Goal: Information Seeking & Learning: Learn about a topic

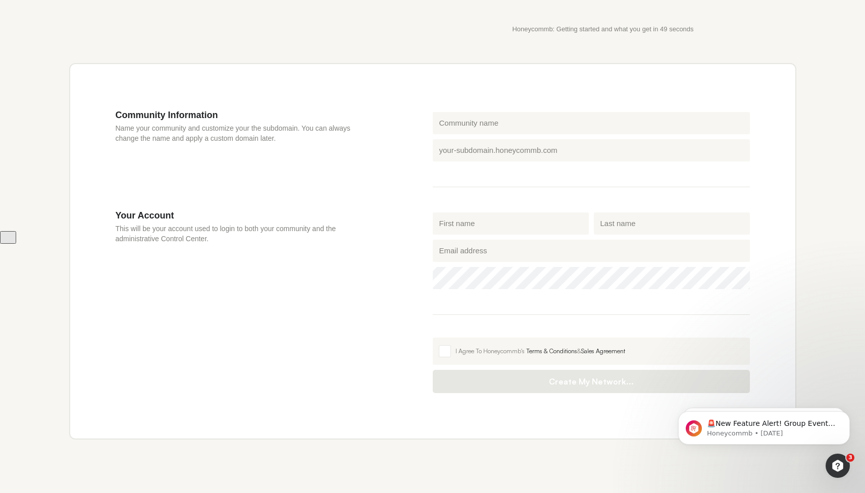
scroll to position [290, 0]
click at [401, 91] on div "Community Information Name your community and customize your the subdomain. You…" at bounding box center [432, 250] width 727 height 377
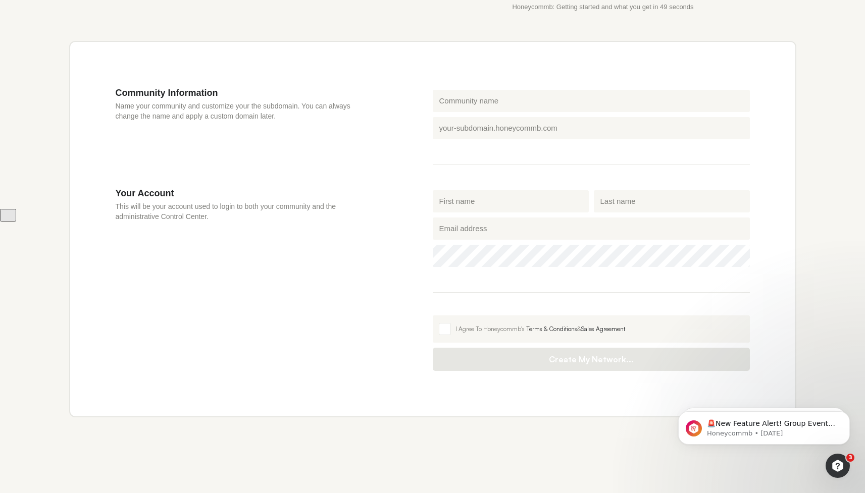
scroll to position [312, 0]
click at [472, 97] on input "Community name" at bounding box center [591, 101] width 317 height 22
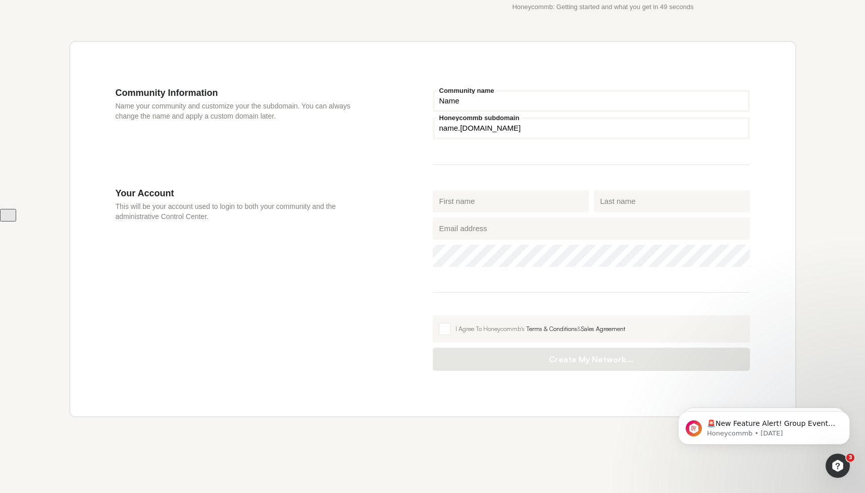
type input "Name"
drag, startPoint x: 458, startPoint y: 130, endPoint x: 435, endPoint y: 129, distance: 22.3
click at [435, 129] on input "Honeycommb subdomain" at bounding box center [591, 128] width 317 height 22
type input "newname"
click at [445, 327] on span at bounding box center [445, 329] width 12 height 12
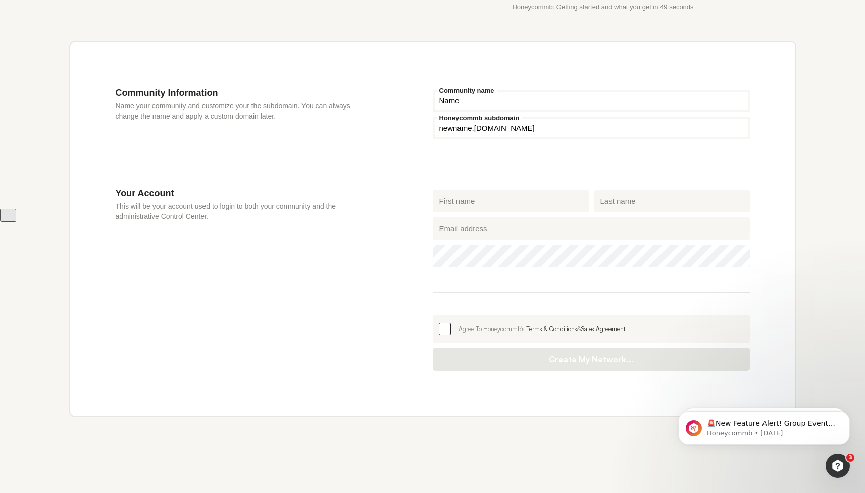
click at [433, 316] on input "I Agree To Honeycommb's Terms & Conditions & Sales Agreement" at bounding box center [433, 316] width 0 height 0
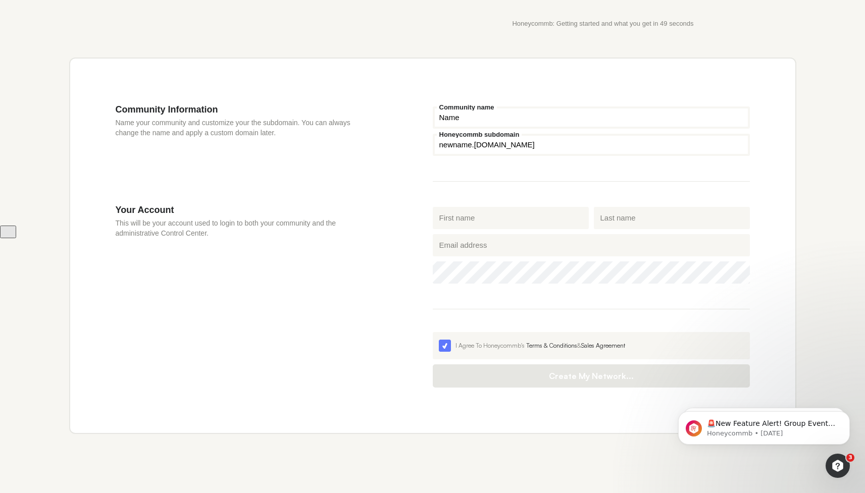
scroll to position [0, 0]
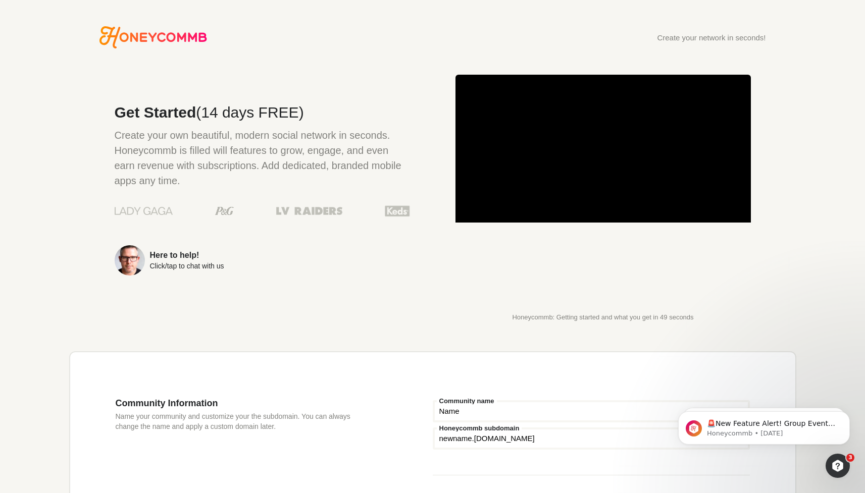
click at [324, 319] on div "Get Started (14 days FREE) Create your own beautiful, modern social network in …" at bounding box center [239, 198] width 341 height 246
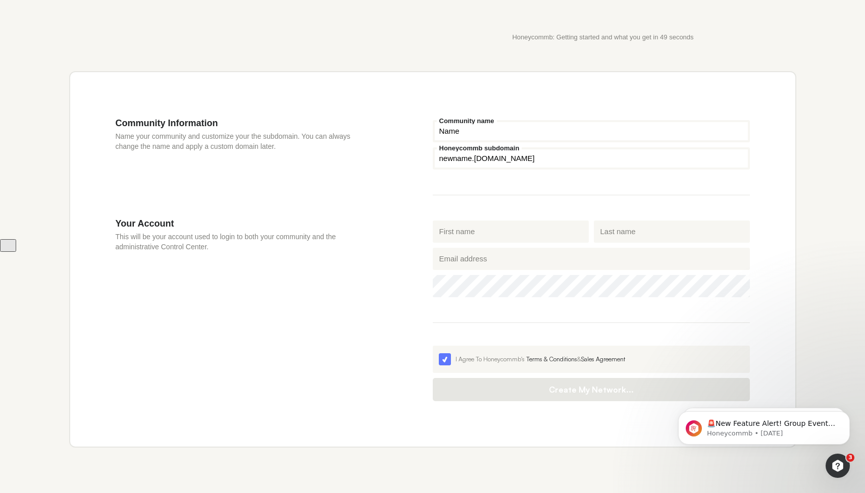
scroll to position [285, 0]
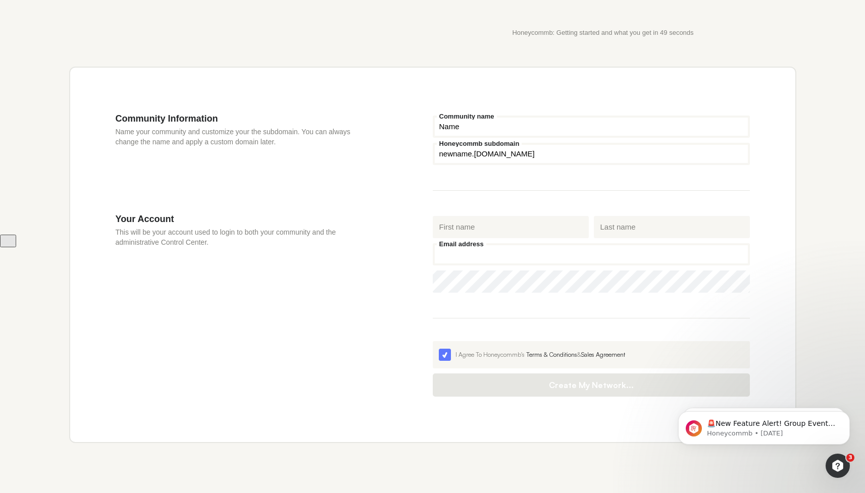
click at [473, 258] on input "Email address" at bounding box center [591, 254] width 317 height 22
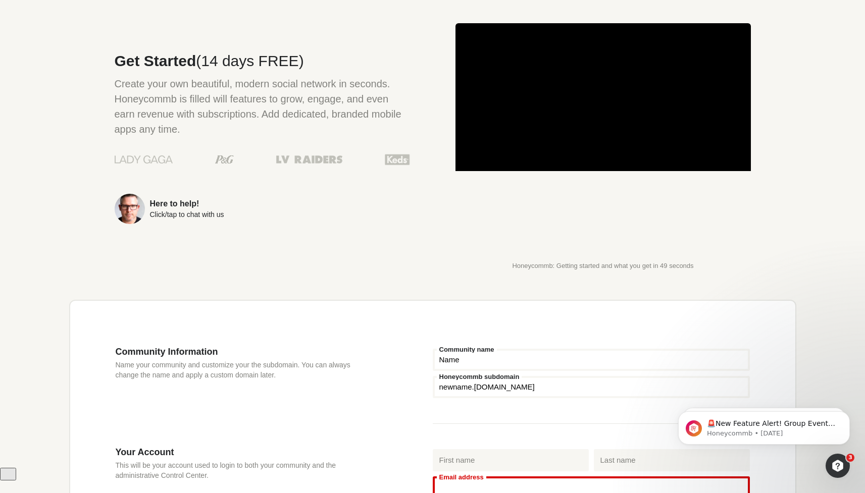
scroll to position [0, 0]
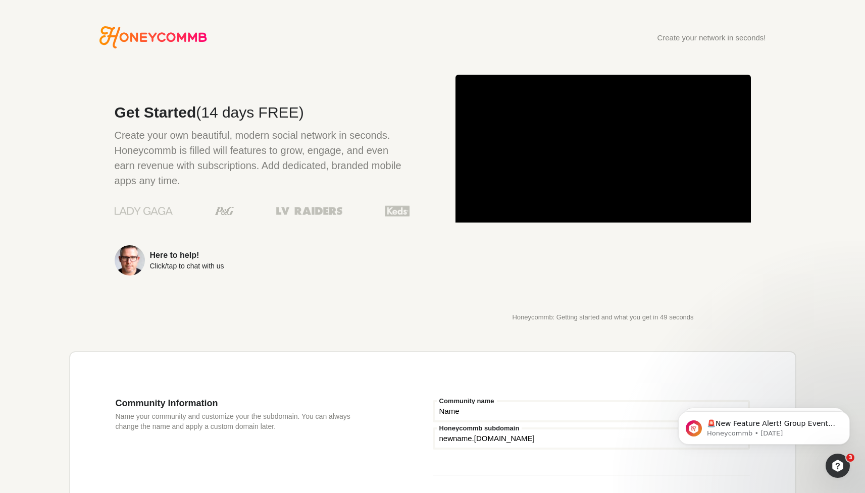
click at [147, 31] on icon "Honeycommb" at bounding box center [154, 37] width 108 height 22
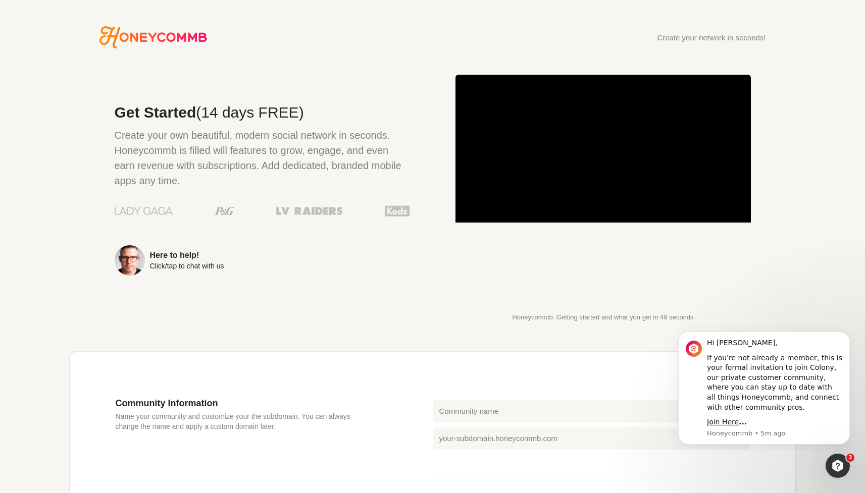
click at [327, 317] on div "Get Started (14 days FREE) Create your own beautiful, modern social network in …" at bounding box center [239, 198] width 341 height 246
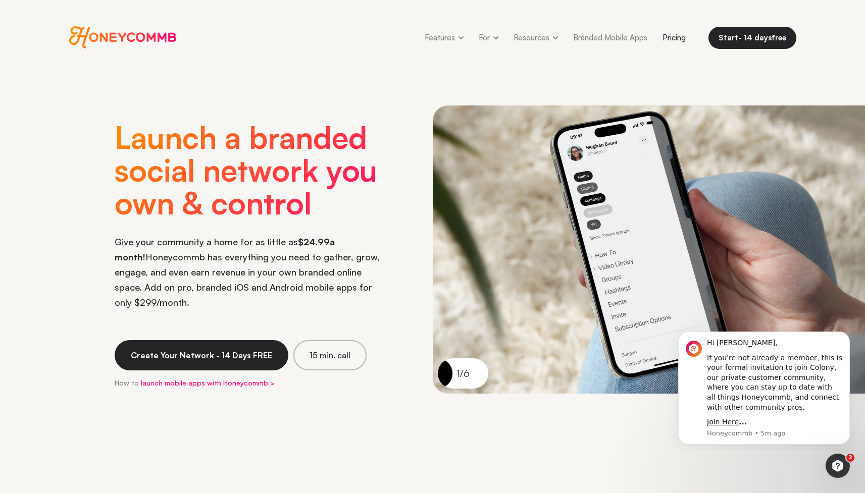
click at [676, 38] on link "Pricing" at bounding box center [674, 37] width 38 height 23
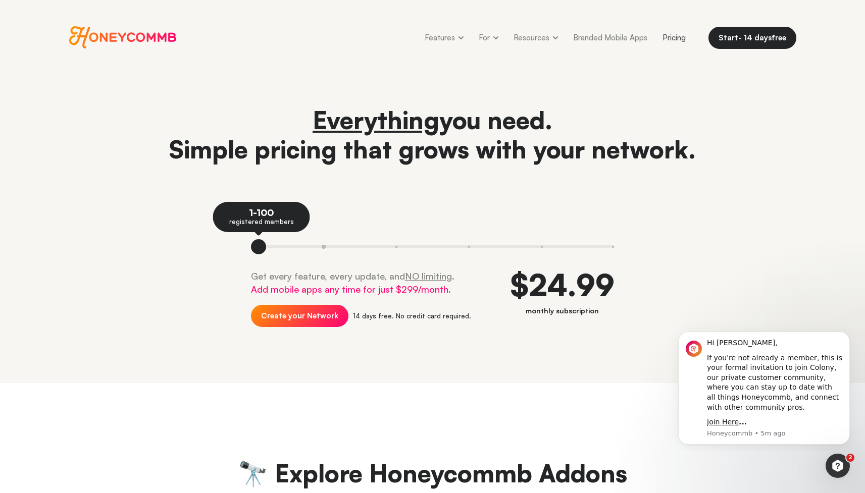
click at [323, 249] on button at bounding box center [323, 246] width 73 height 15
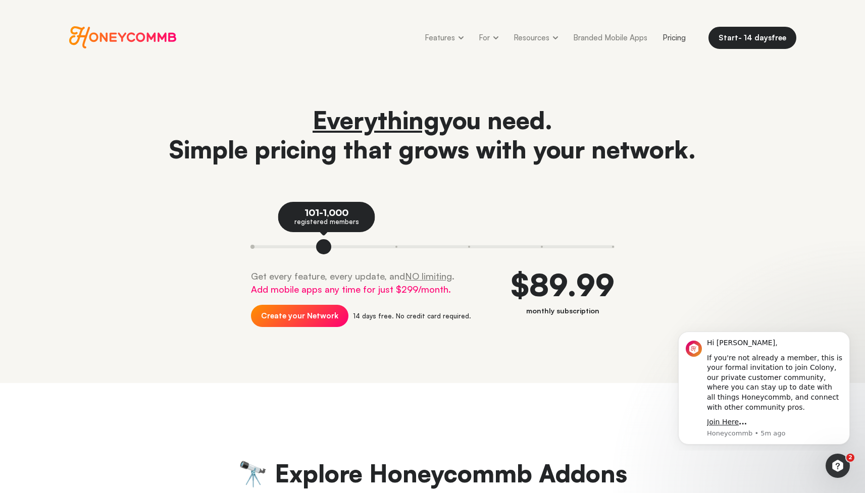
click at [259, 247] on button at bounding box center [269, 246] width 36 height 15
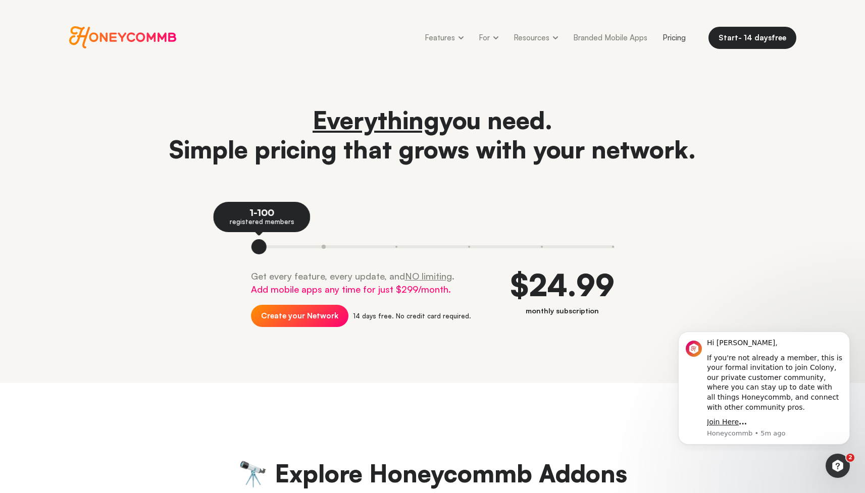
click at [322, 247] on button at bounding box center [323, 246] width 73 height 15
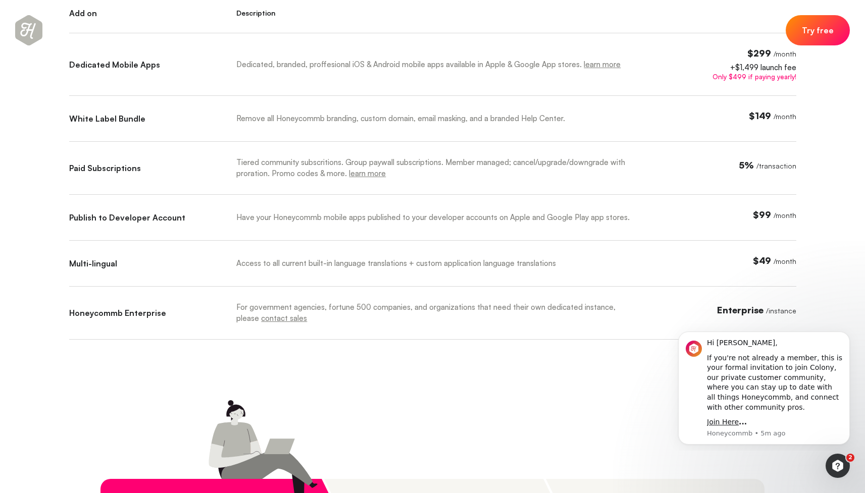
scroll to position [560, 0]
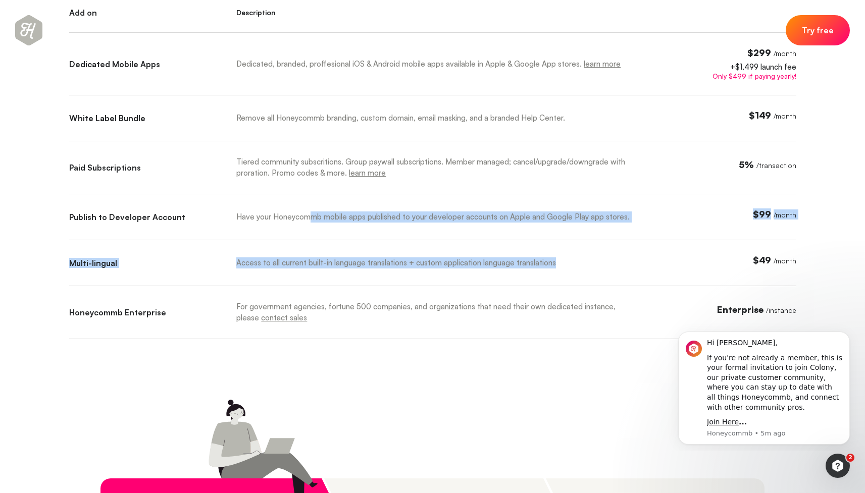
drag, startPoint x: 304, startPoint y: 218, endPoint x: 309, endPoint y: 235, distance: 17.8
click at [310, 265] on div "Add on Description Dedicated Mobile Apps Dedicated, branded, proffesional iOS &…" at bounding box center [432, 173] width 727 height 331
drag, startPoint x: 306, startPoint y: 220, endPoint x: 262, endPoint y: 218, distance: 44.0
click at [306, 220] on div "Have your Honeycommb mobile apps published to your developer accounts on Apple …" at bounding box center [438, 217] width 404 height 11
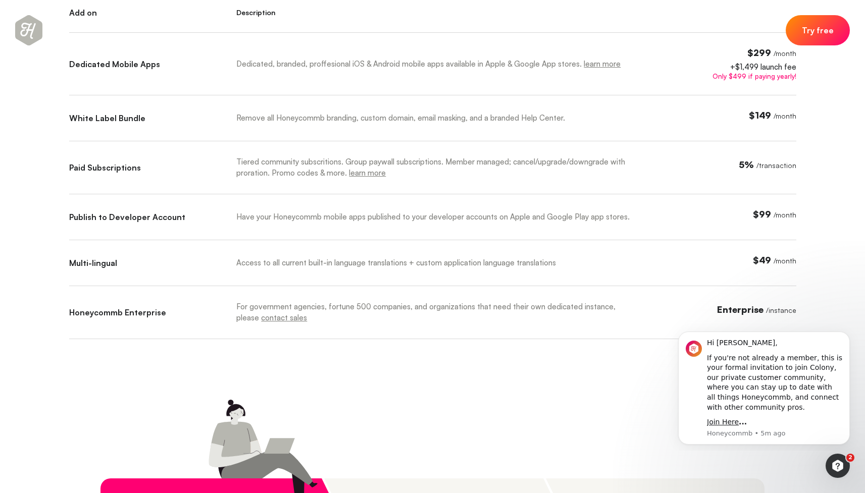
click at [258, 219] on div "Have your Honeycommb mobile apps published to your developer accounts on Apple …" at bounding box center [438, 217] width 404 height 11
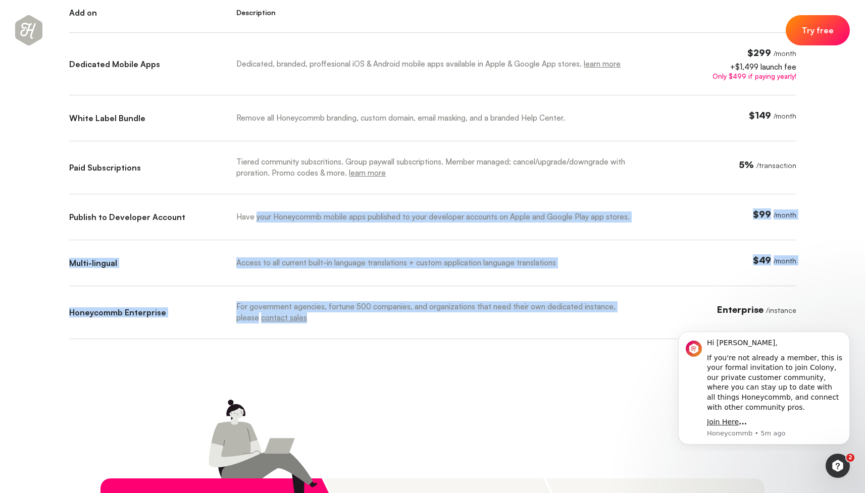
drag, startPoint x: 259, startPoint y: 221, endPoint x: 325, endPoint y: 301, distance: 103.3
click at [334, 314] on div "Add on Description Dedicated Mobile Apps Dedicated, branded, proffesional iOS &…" at bounding box center [432, 173] width 727 height 331
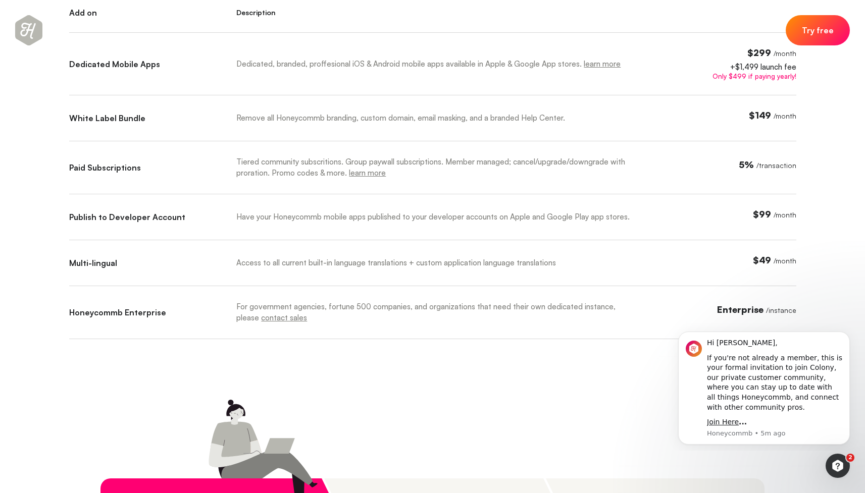
drag, startPoint x: 266, startPoint y: 232, endPoint x: 253, endPoint y: 224, distance: 15.9
click at [266, 232] on div "Have your Honeycommb mobile apps published to your developer accounts on Apple …" at bounding box center [448, 225] width 425 height 31
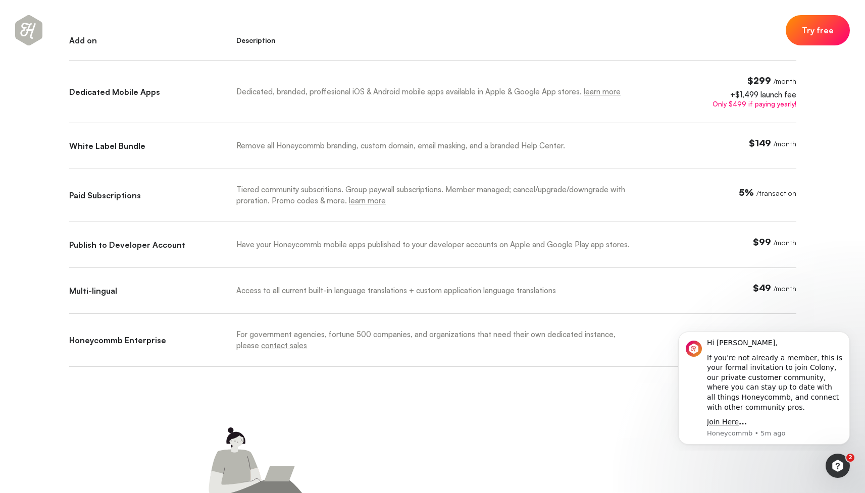
scroll to position [532, 0]
click at [255, 240] on div "Have your Honeycommb mobile apps published to your developer accounts on Apple …" at bounding box center [438, 245] width 404 height 11
click at [268, 144] on div "Remove all Honeycommb branding, custom domain, email masking, and a branded Hel…" at bounding box center [438, 146] width 404 height 11
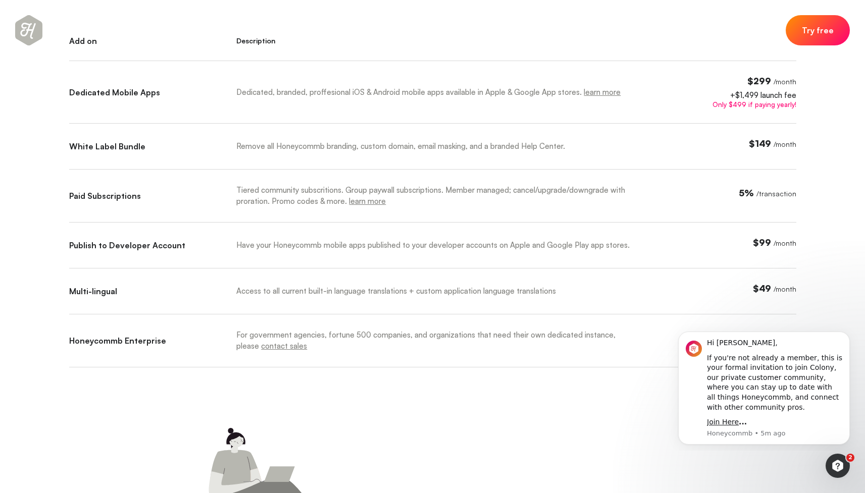
click at [252, 288] on div "Access to all current built-in language translations + custom application langu…" at bounding box center [438, 291] width 404 height 11
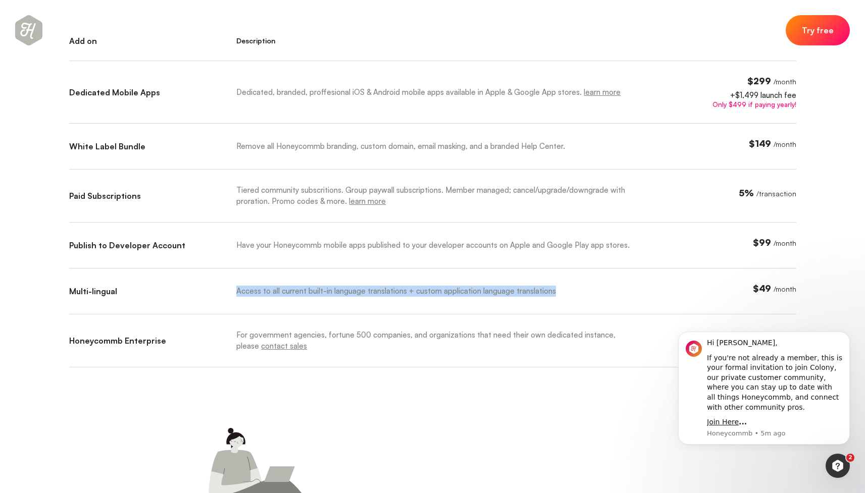
drag, startPoint x: 252, startPoint y: 288, endPoint x: 309, endPoint y: 296, distance: 58.1
click at [306, 296] on div "Access to all current built-in language translations + custom application langu…" at bounding box center [448, 299] width 425 height 31
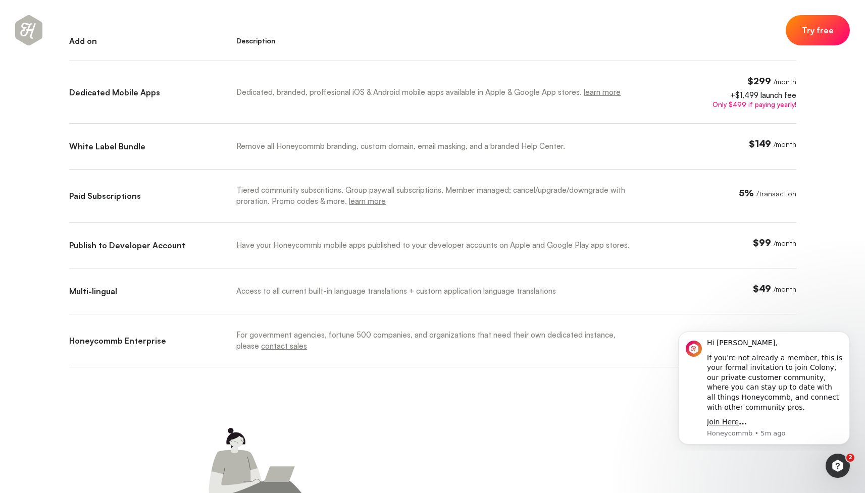
click at [312, 295] on div "Access to all current built-in language translations + custom application langu…" at bounding box center [438, 291] width 404 height 11
click at [240, 336] on div "For government agencies, fortune 500 companies, and organizations that need the…" at bounding box center [438, 341] width 404 height 22
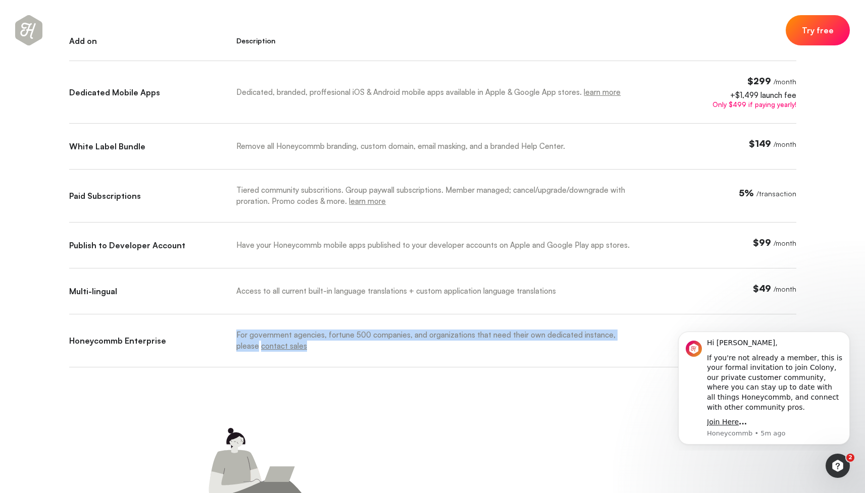
drag, startPoint x: 240, startPoint y: 336, endPoint x: 315, endPoint y: 340, distance: 75.4
click at [315, 340] on div "For government agencies, fortune 500 companies, and organizations that need the…" at bounding box center [438, 341] width 404 height 22
click at [330, 337] on div "For government agencies, fortune 500 companies, and organizations that need the…" at bounding box center [438, 341] width 404 height 22
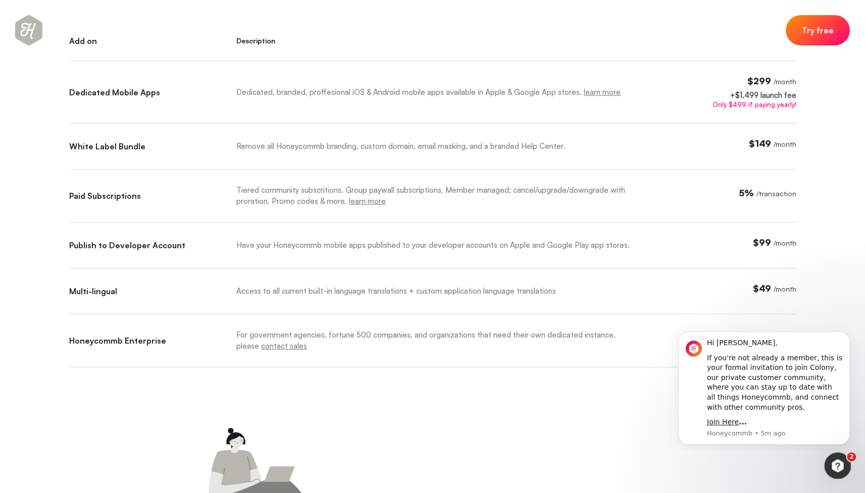
click at [831, 467] on icon "Open Intercom Messenger" at bounding box center [836, 465] width 17 height 17
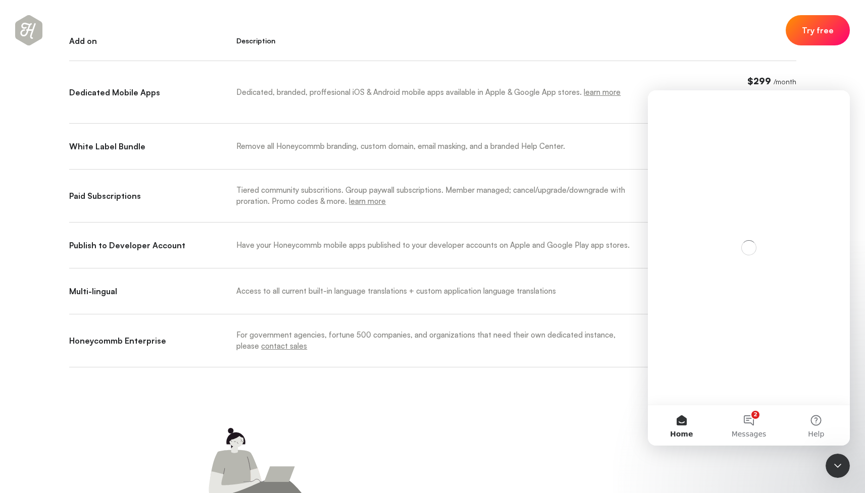
scroll to position [0, 0]
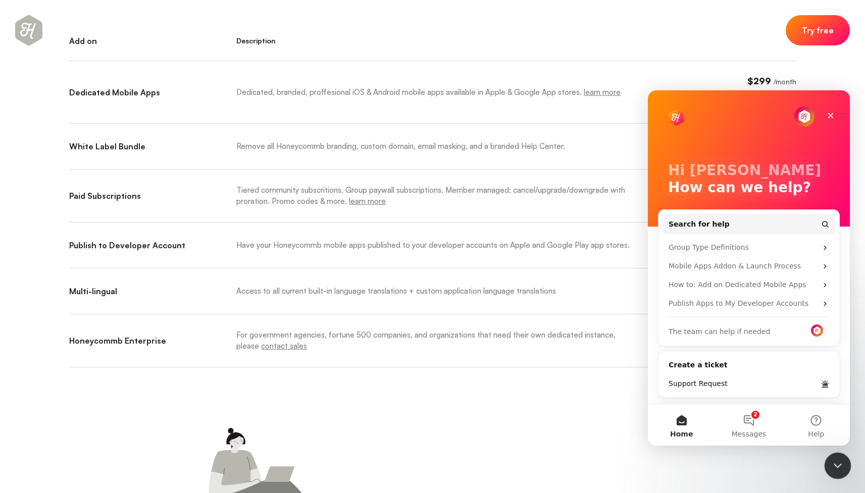
drag, startPoint x: 835, startPoint y: 465, endPoint x: 828, endPoint y: 465, distance: 7.1
click at [828, 465] on div "Close Intercom Messenger" at bounding box center [836, 465] width 24 height 24
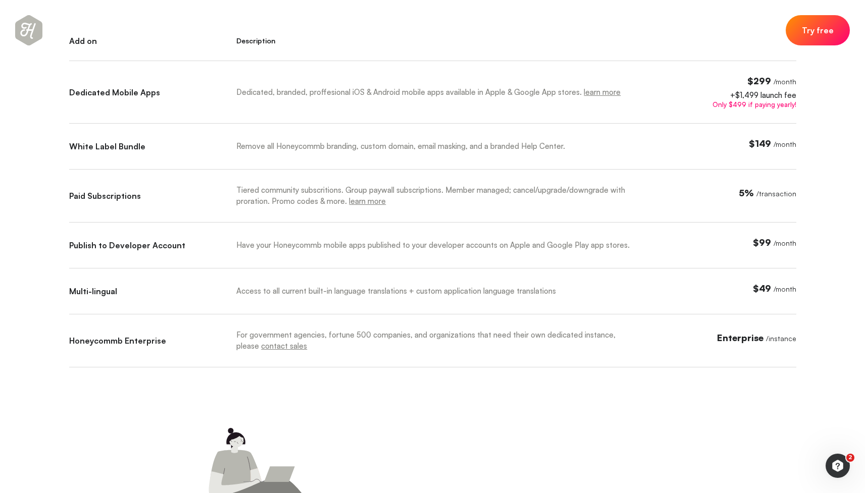
click at [553, 415] on div "🔭 Explore Honeycommb Addons Not every network is the same, which is why Honeyco…" at bounding box center [433, 240] width 788 height 777
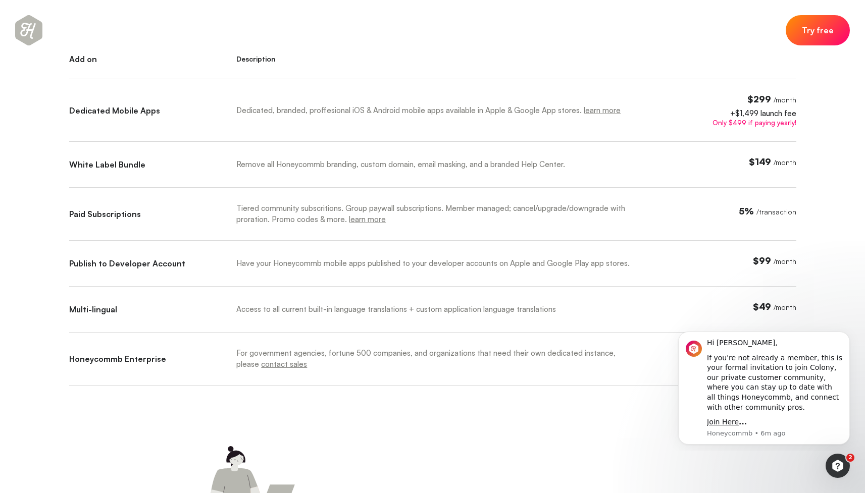
scroll to position [508, 0]
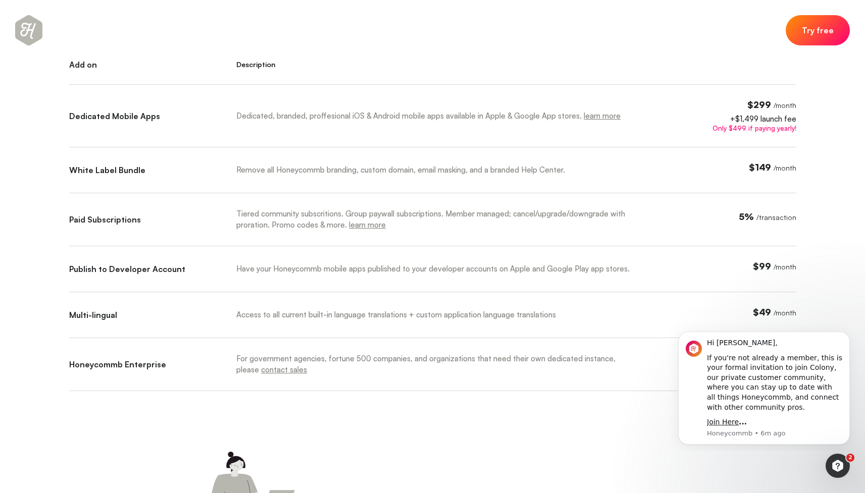
click at [312, 103] on div "Dedicated, branded, proffesional iOS & Android mobile apps available in Apple &…" at bounding box center [448, 123] width 425 height 47
click at [282, 163] on div "Add on Description Dedicated Mobile Apps Dedicated, branded, proffesional iOS &…" at bounding box center [432, 225] width 727 height 331
click at [281, 163] on div "Remove all Honeycommb branding, custom domain, email masking, and a branded Hel…" at bounding box center [448, 178] width 425 height 31
click at [280, 166] on div "Remove all Honeycommb branding, custom domain, email masking, and a branded Hel…" at bounding box center [438, 170] width 404 height 11
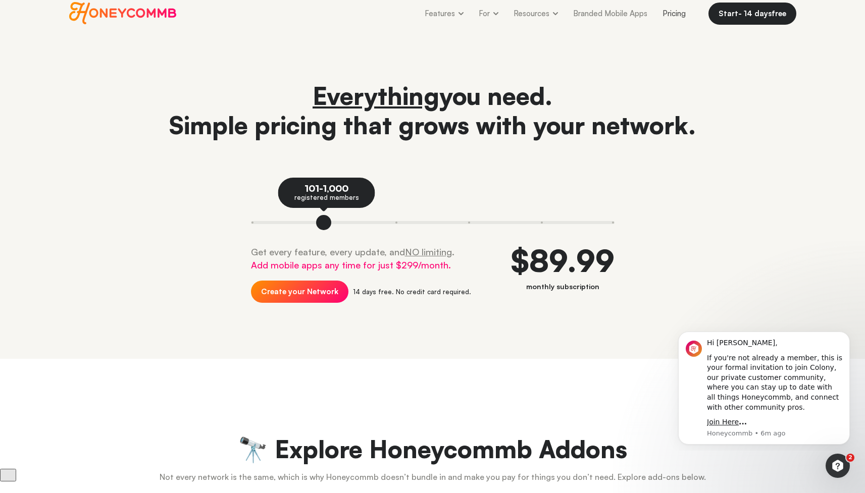
scroll to position [0, 0]
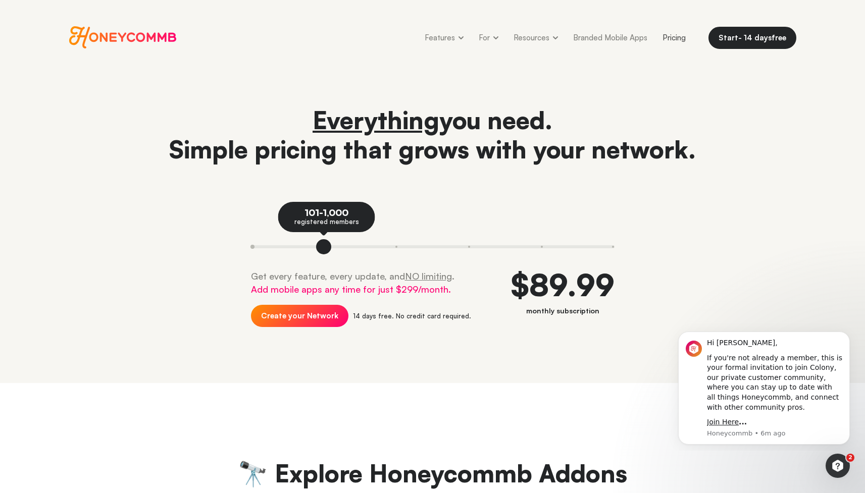
click at [253, 241] on button at bounding box center [269, 246] width 36 height 15
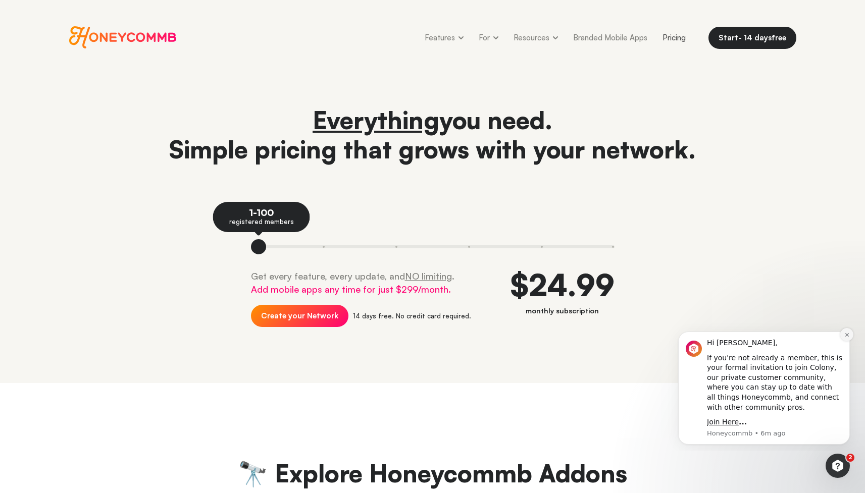
click at [846, 333] on icon "Dismiss notification" at bounding box center [848, 335] width 6 height 6
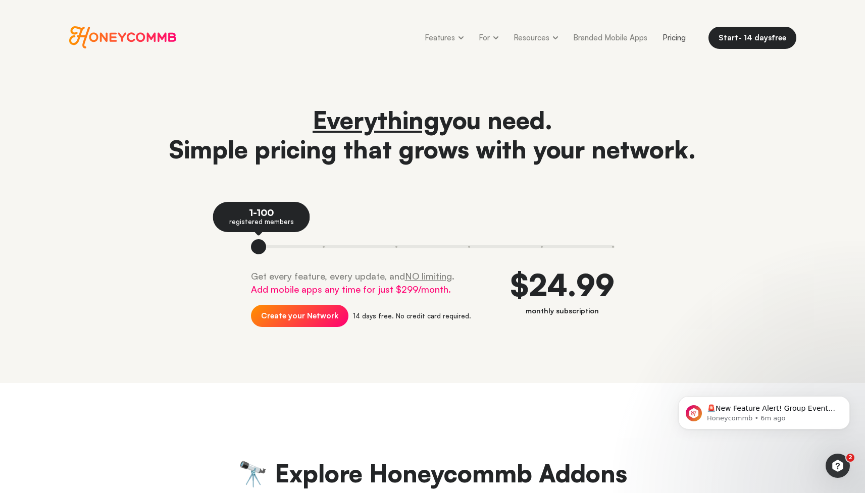
click at [761, 284] on div "Everything you need. Simple pricing that grows with your network. 1-100 registe…" at bounding box center [432, 226] width 727 height 240
click at [849, 400] on icon "Dismiss notification" at bounding box center [848, 399] width 6 height 6
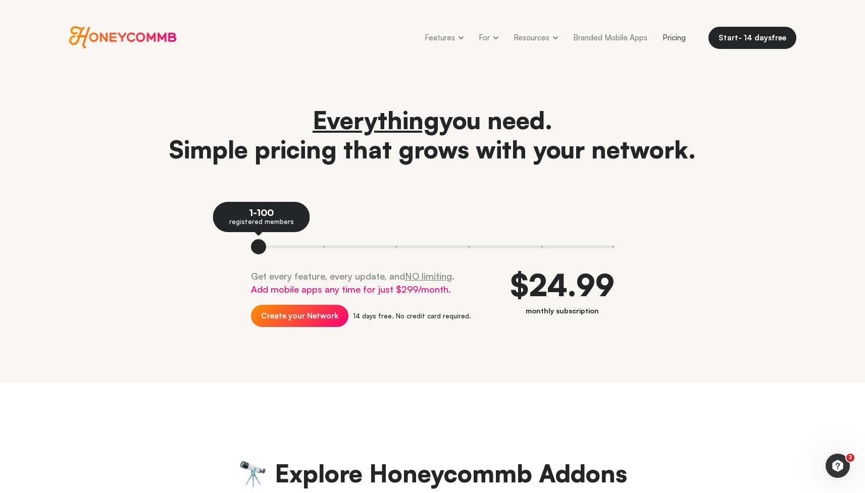
click at [811, 301] on div "Everything you need. Simple pricing that grows with your network. 1-100 registe…" at bounding box center [433, 226] width 788 height 240
